Goal: Transaction & Acquisition: Download file/media

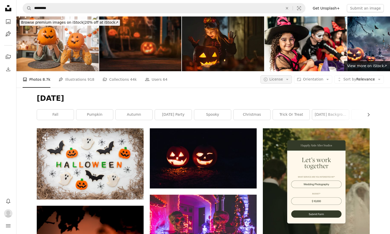
click at [282, 81] on span "License" at bounding box center [276, 79] width 14 height 4
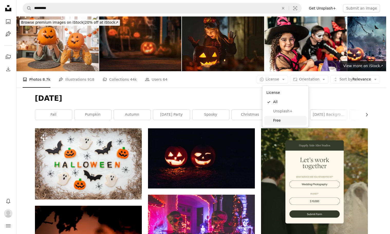
drag, startPoint x: 281, startPoint y: 120, endPoint x: 311, endPoint y: 78, distance: 51.4
click at [281, 120] on span "Free" at bounding box center [288, 120] width 31 height 5
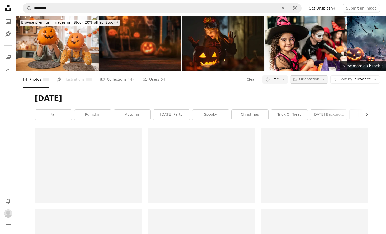
click at [312, 77] on span "Orientation" at bounding box center [309, 79] width 20 height 4
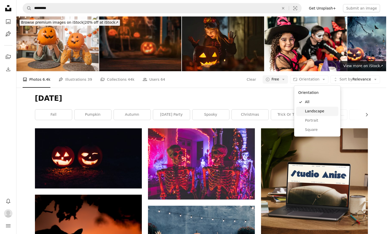
click at [310, 111] on span "Landscape" at bounding box center [320, 111] width 31 height 5
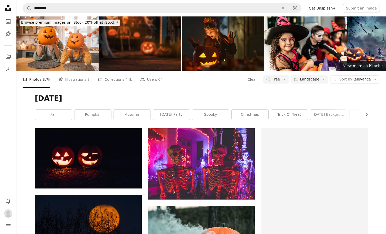
click at [205, 92] on div "[DATE] Chevron right fall pumpkin autumn [DATE] party spooky christmas trick or…" at bounding box center [201, 108] width 345 height 41
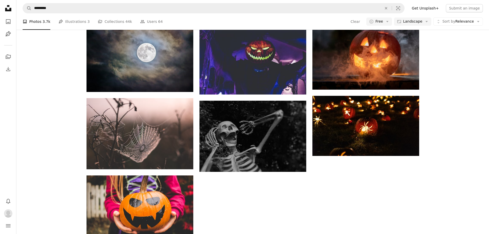
scroll to position [599, 0]
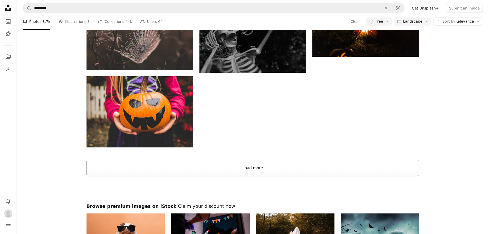
click at [218, 167] on button "Load more" at bounding box center [253, 168] width 333 height 16
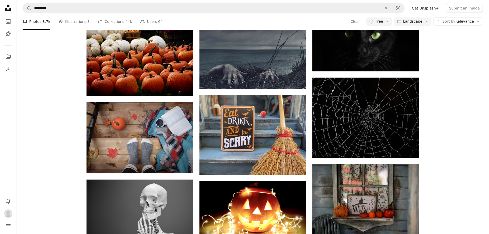
scroll to position [984, 0]
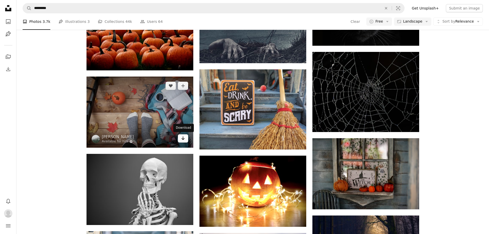
click at [183, 140] on icon "Arrow pointing down" at bounding box center [183, 138] width 4 height 6
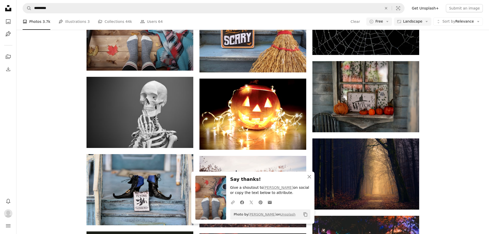
click at [390, 135] on div "A heart A plus sign [PERSON_NAME] Arrow pointing down A heart A plus sign Neven…" at bounding box center [252, 182] width 473 height 2214
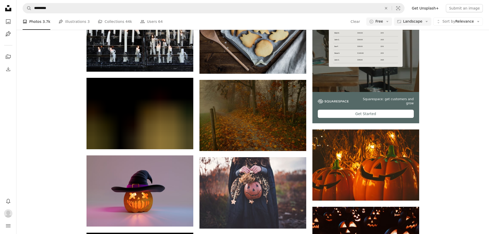
scroll to position [1318, 0]
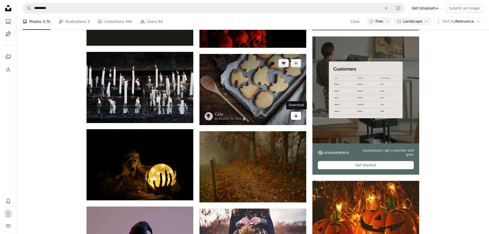
click at [295, 118] on icon "Arrow pointing down" at bounding box center [296, 116] width 4 height 6
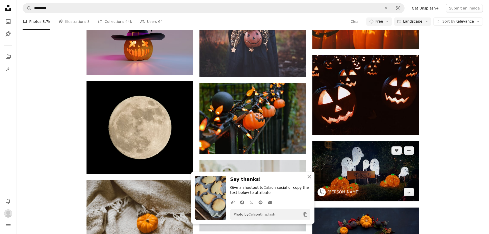
scroll to position [1524, 0]
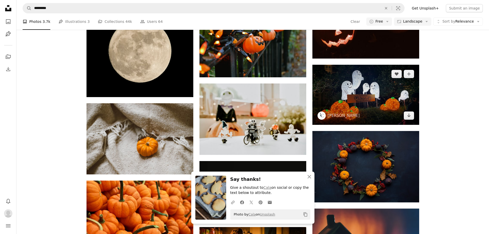
scroll to position [1549, 0]
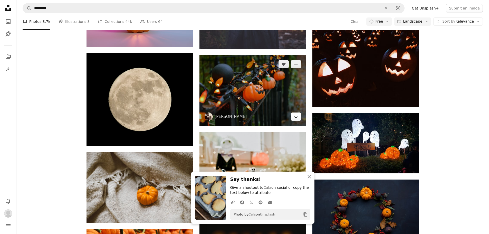
click at [297, 120] on link "Arrow pointing down" at bounding box center [296, 117] width 10 height 8
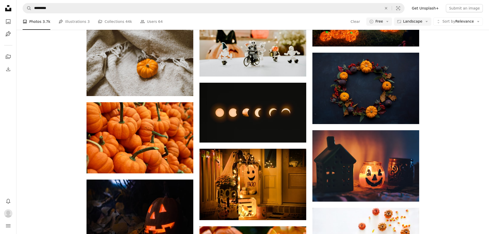
scroll to position [1652, 0]
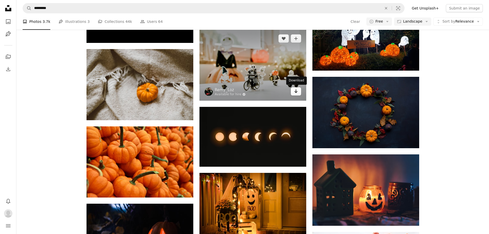
click at [297, 93] on icon "Arrow pointing down" at bounding box center [296, 91] width 4 height 6
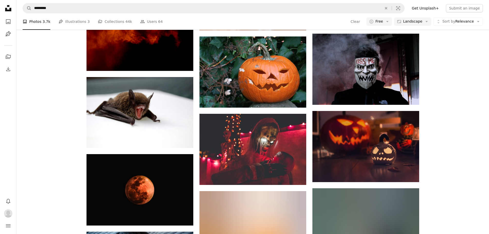
scroll to position [2243, 0]
